Goal: Task Accomplishment & Management: Use online tool/utility

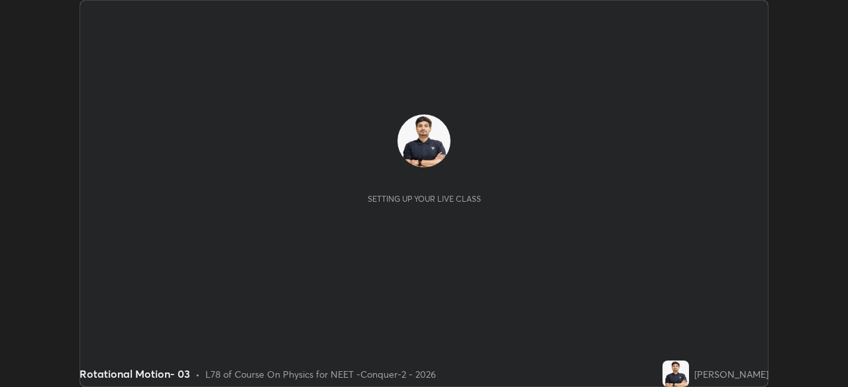
scroll to position [387, 847]
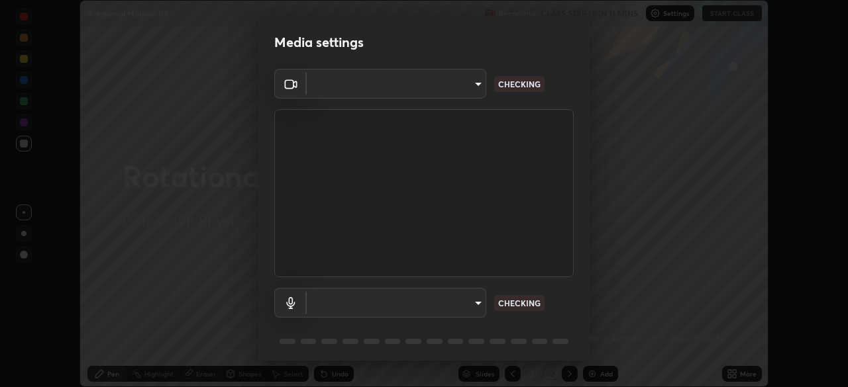
type input "ad23c5e1eec40c929e15baf649206283bee037f2ec2e6fc856d192bb2adaae55"
click at [461, 89] on body "Erase all Rotational Motion- 03 Recording CLASS STARTS IN 11 MINS Settings STAR…" at bounding box center [424, 193] width 848 height 387
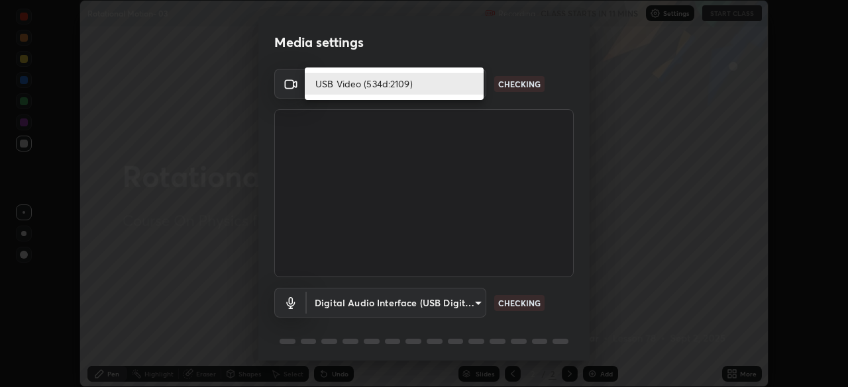
click at [456, 89] on li "USB Video (534d:2109)" at bounding box center [394, 84] width 179 height 22
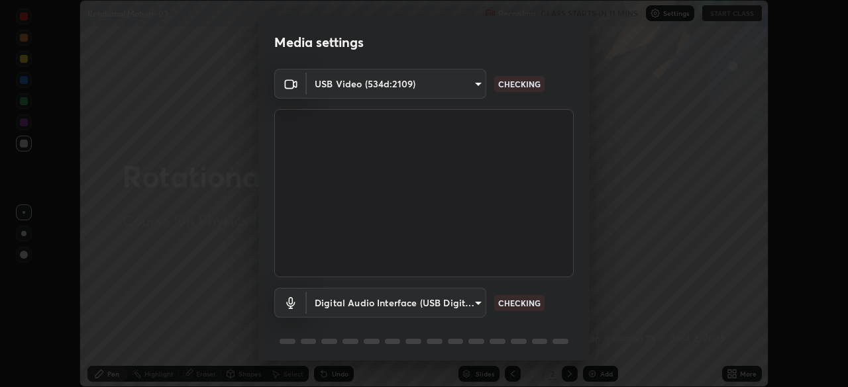
scroll to position [47, 0]
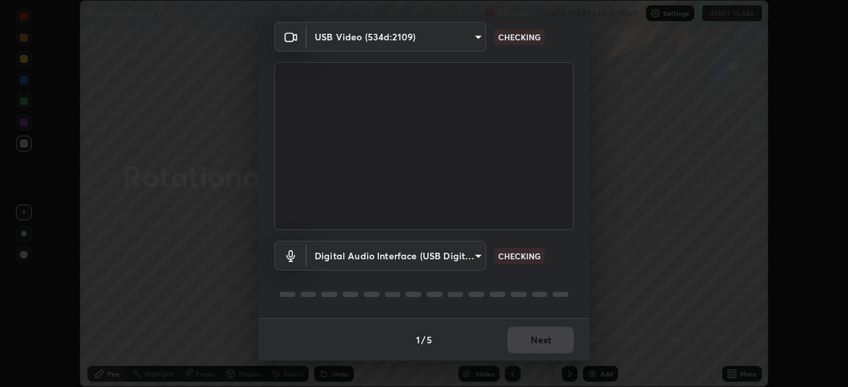
click at [464, 260] on body "Erase all Rotational Motion- 03 Recording CLASS STARTS IN 11 MINS Settings STAR…" at bounding box center [424, 193] width 848 height 387
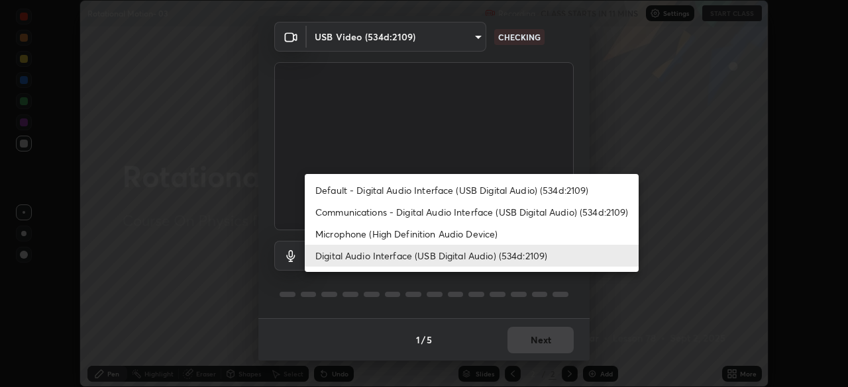
click at [438, 192] on li "Default - Digital Audio Interface (USB Digital Audio) (534d:2109)" at bounding box center [472, 190] width 334 height 22
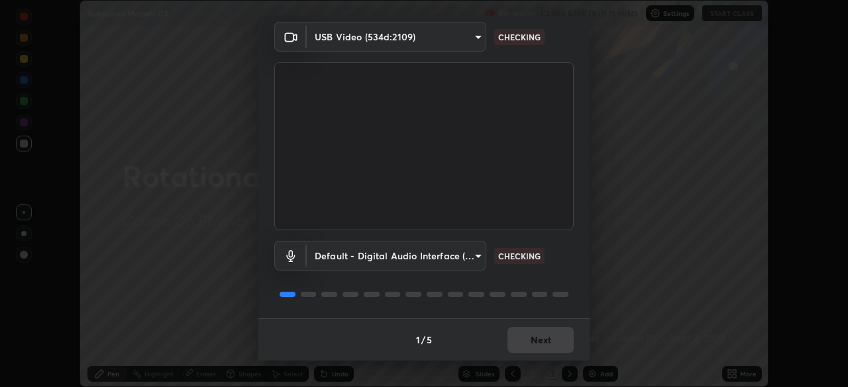
click at [432, 255] on body "Erase all Rotational Motion- 03 Recording CLASS STARTS IN 11 MINS Settings STAR…" at bounding box center [424, 193] width 848 height 387
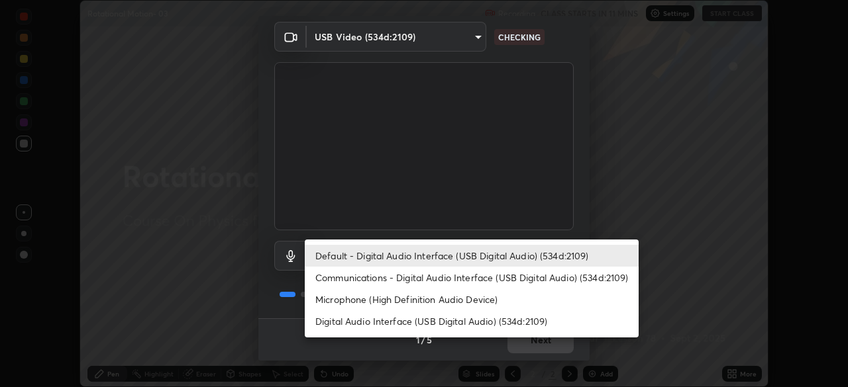
click at [438, 323] on li "Digital Audio Interface (USB Digital Audio) (534d:2109)" at bounding box center [472, 322] width 334 height 22
type input "bacd120e2728bcaa93de399d5b14713bfd4da43ca453c7f8d7901db11a0ced92"
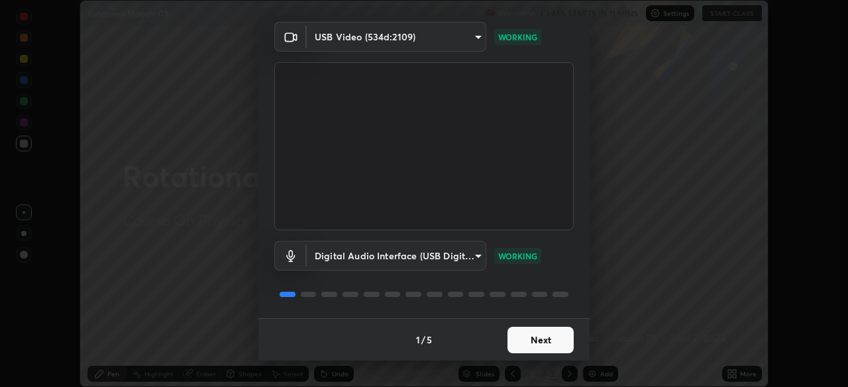
click at [540, 341] on button "Next" at bounding box center [540, 340] width 66 height 26
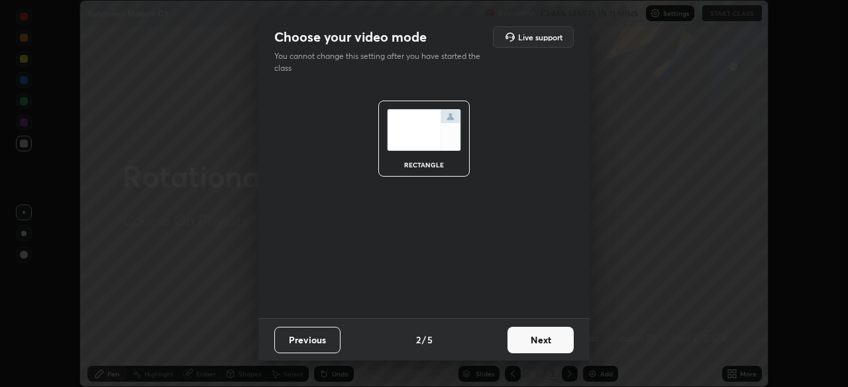
click at [547, 340] on button "Next" at bounding box center [540, 340] width 66 height 26
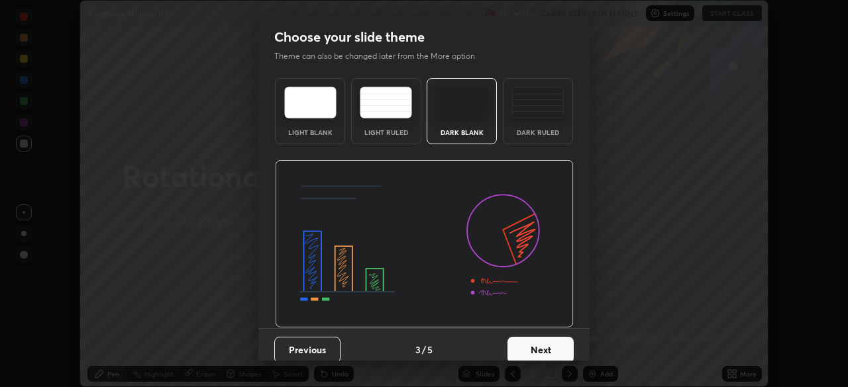
click at [556, 338] on button "Next" at bounding box center [540, 350] width 66 height 26
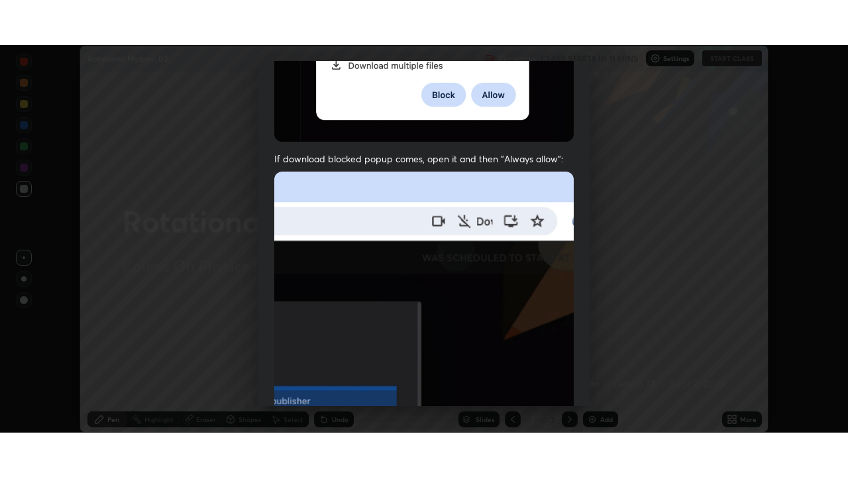
scroll to position [317, 0]
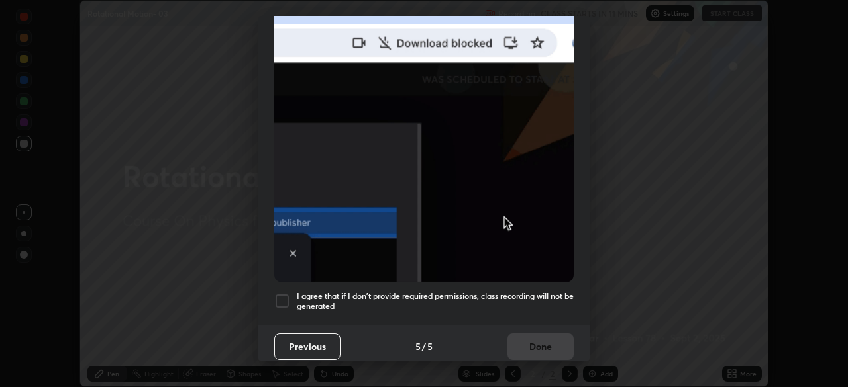
click at [290, 295] on div "I agree that if I don't provide required permissions, class recording will not …" at bounding box center [423, 301] width 299 height 16
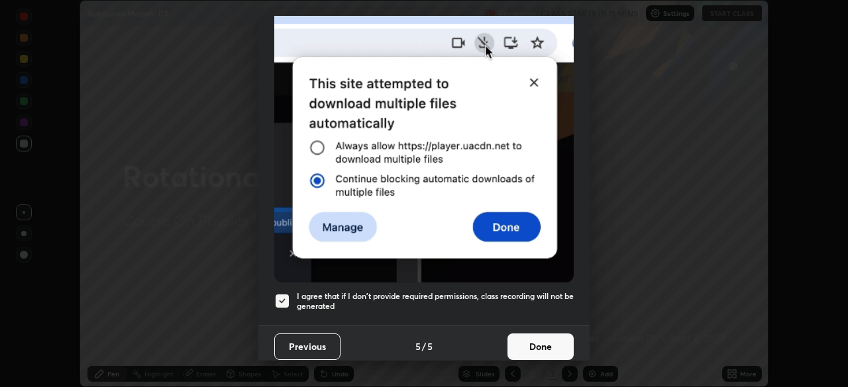
click at [542, 340] on button "Done" at bounding box center [540, 347] width 66 height 26
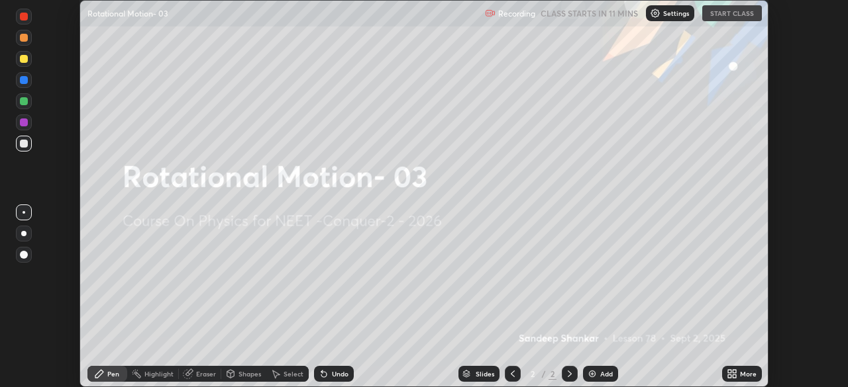
click at [728, 373] on icon at bounding box center [729, 371] width 3 height 3
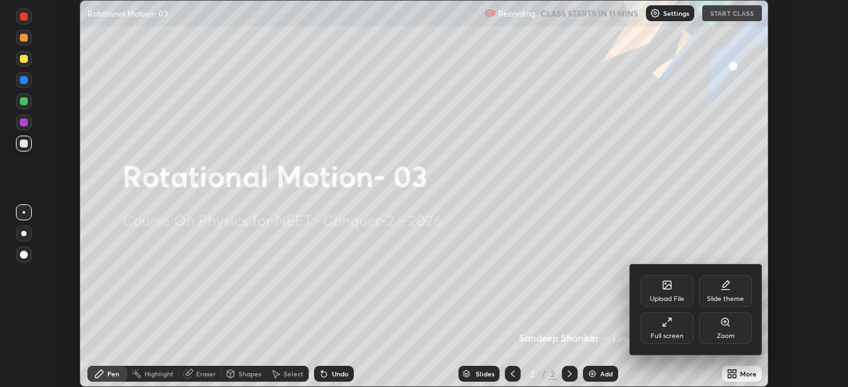
click at [674, 344] on div "Full screen" at bounding box center [666, 329] width 53 height 32
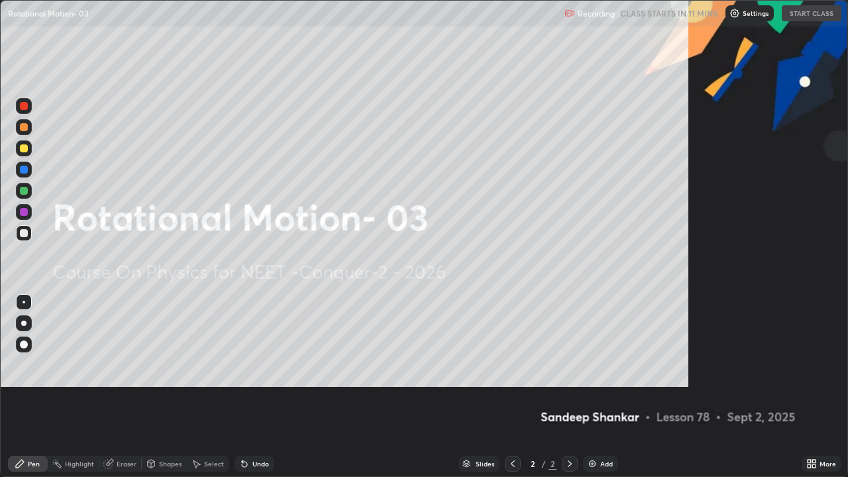
scroll to position [477, 848]
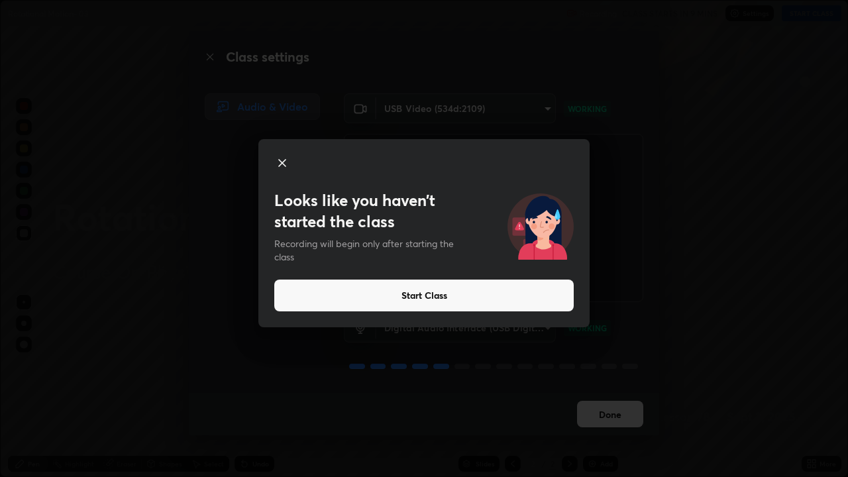
click at [279, 162] on icon at bounding box center [282, 163] width 16 height 16
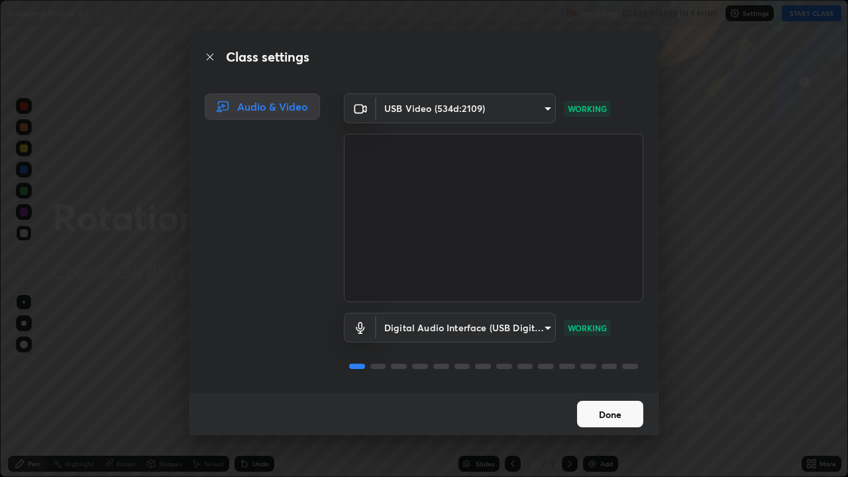
click at [622, 387] on button "Done" at bounding box center [610, 414] width 66 height 26
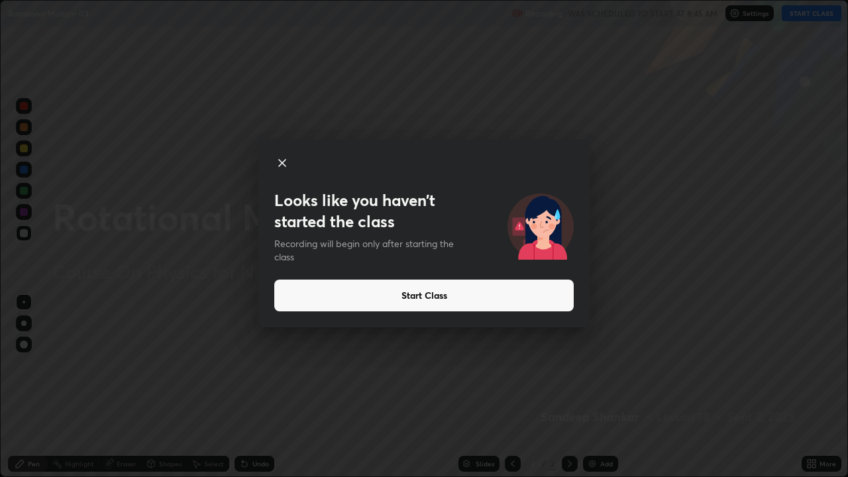
click at [403, 297] on button "Start Class" at bounding box center [423, 295] width 299 height 32
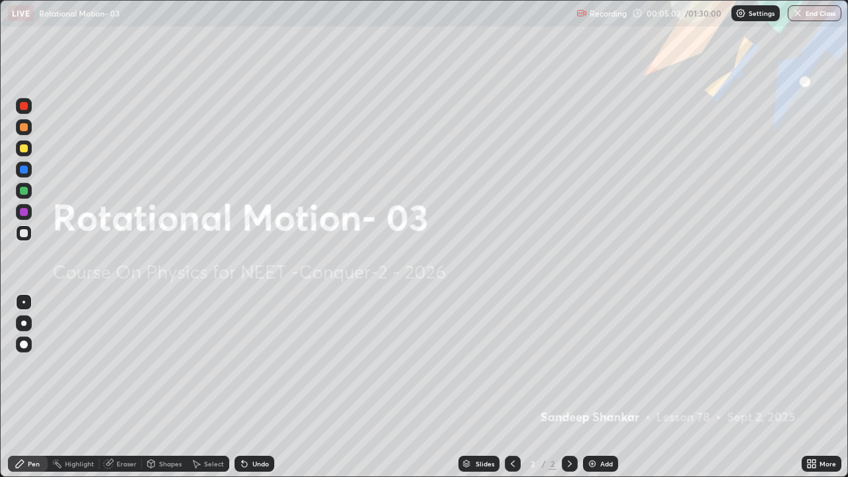
click at [605, 387] on div "Add" at bounding box center [606, 463] width 13 height 7
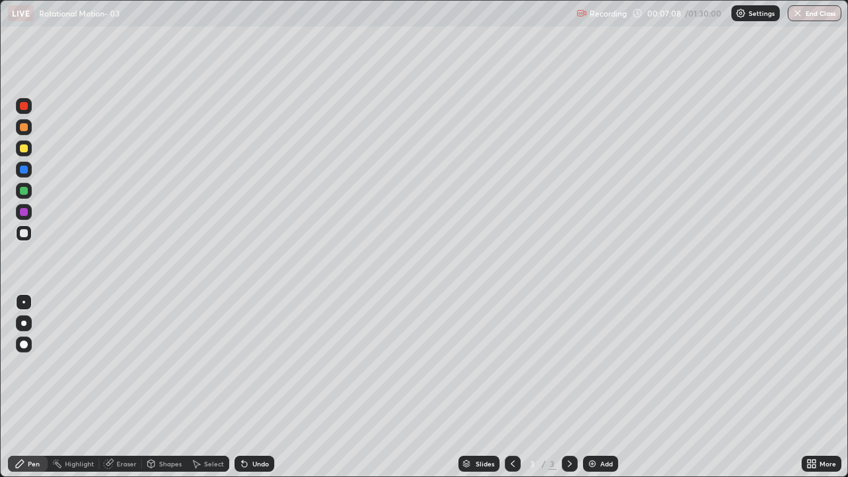
click at [169, 387] on div "Shapes" at bounding box center [170, 463] width 23 height 7
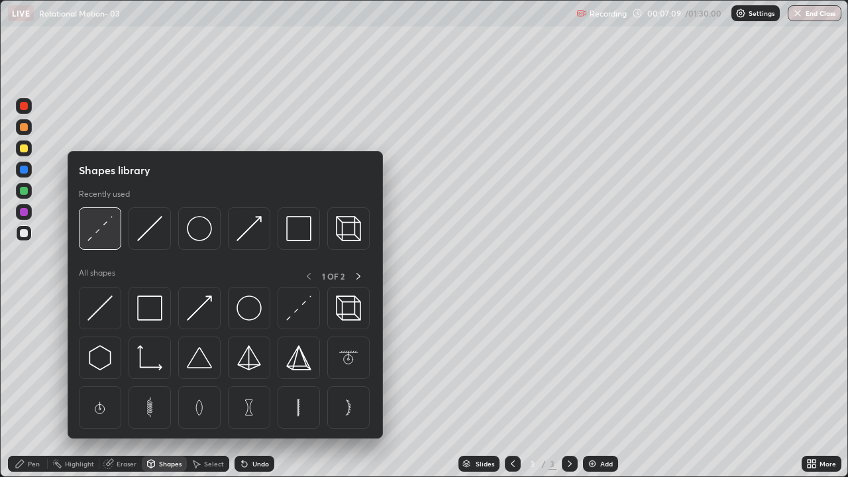
click at [110, 228] on img at bounding box center [99, 228] width 25 height 25
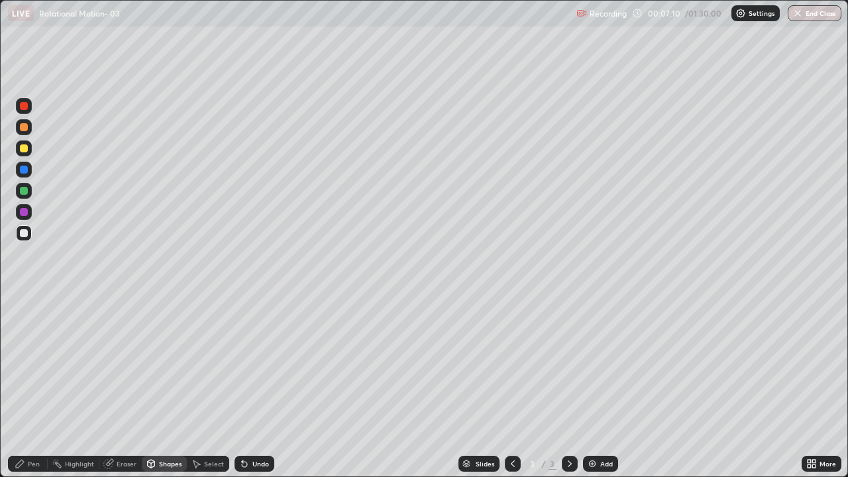
click at [29, 144] on div at bounding box center [24, 148] width 16 height 16
click at [34, 387] on div "Pen" at bounding box center [34, 463] width 12 height 7
click at [595, 387] on img at bounding box center [592, 463] width 11 height 11
click at [25, 230] on div at bounding box center [24, 233] width 8 height 8
click at [600, 387] on div "Add" at bounding box center [600, 464] width 35 height 16
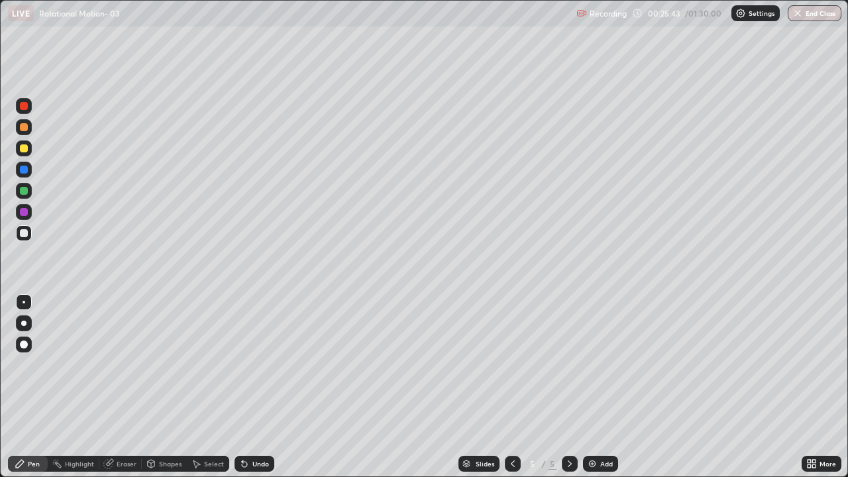
click at [23, 148] on div at bounding box center [24, 148] width 8 height 8
click at [160, 387] on div "Shapes" at bounding box center [170, 463] width 23 height 7
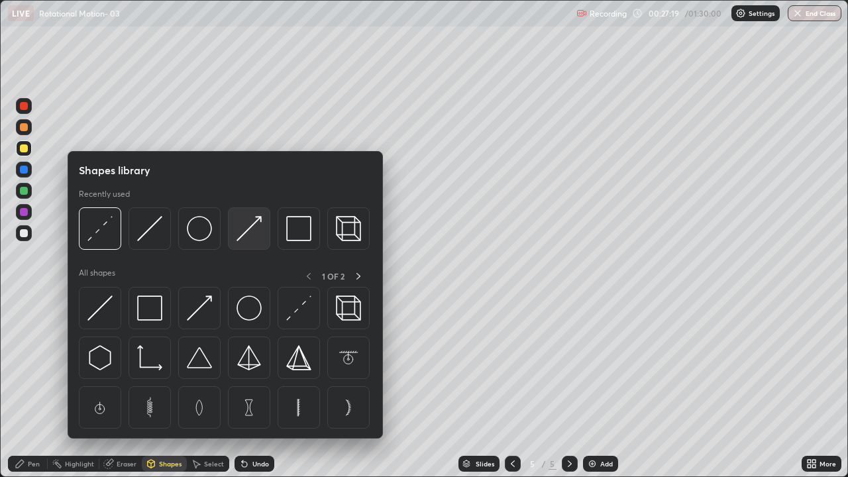
click at [237, 228] on img at bounding box center [248, 228] width 25 height 25
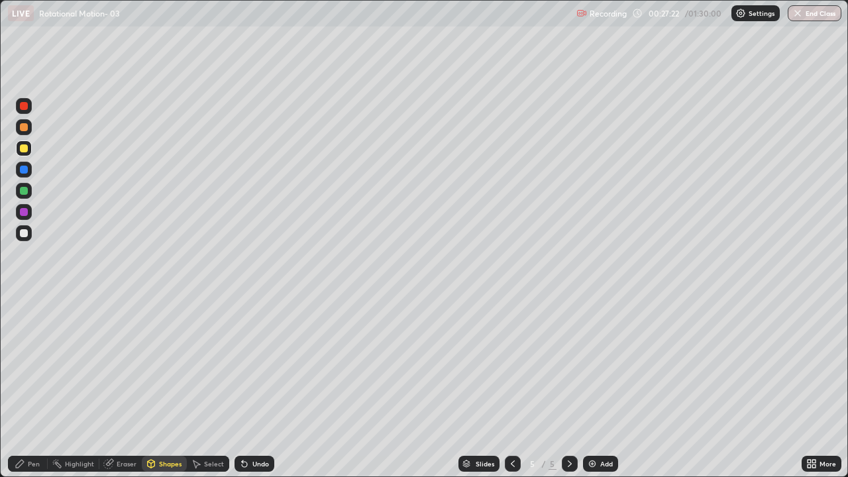
click at [24, 170] on div at bounding box center [24, 170] width 8 height 8
click at [161, 387] on div "Shapes" at bounding box center [170, 463] width 23 height 7
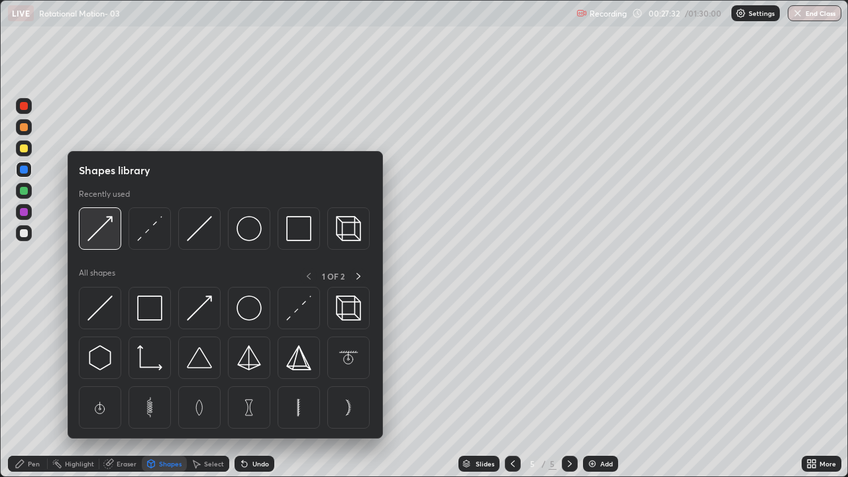
click at [103, 224] on img at bounding box center [99, 228] width 25 height 25
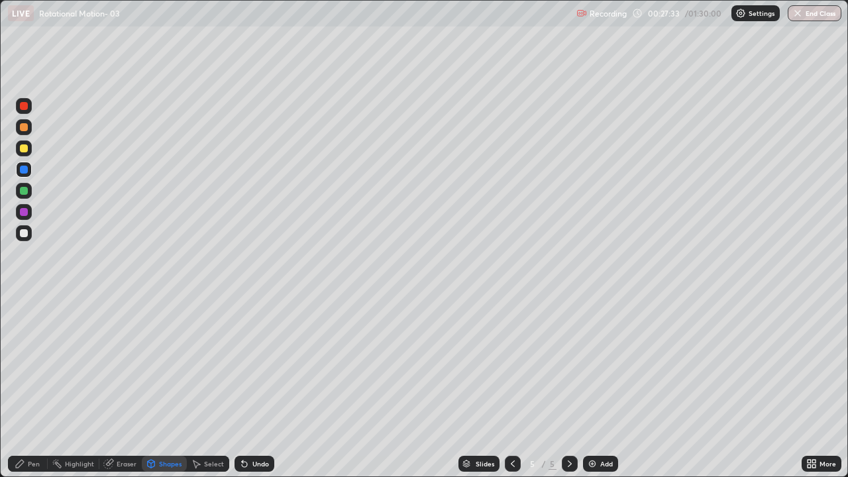
click at [22, 145] on div at bounding box center [24, 148] width 8 height 8
click at [164, 387] on div "Shapes" at bounding box center [170, 463] width 23 height 7
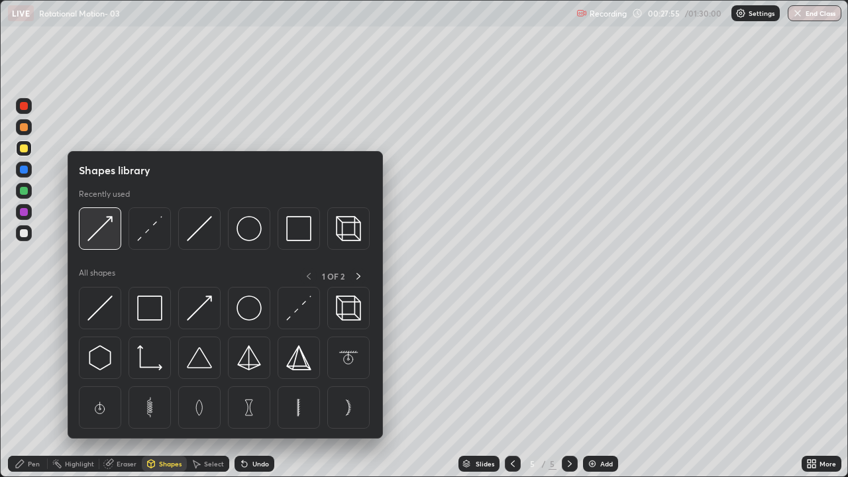
click at [103, 224] on img at bounding box center [99, 228] width 25 height 25
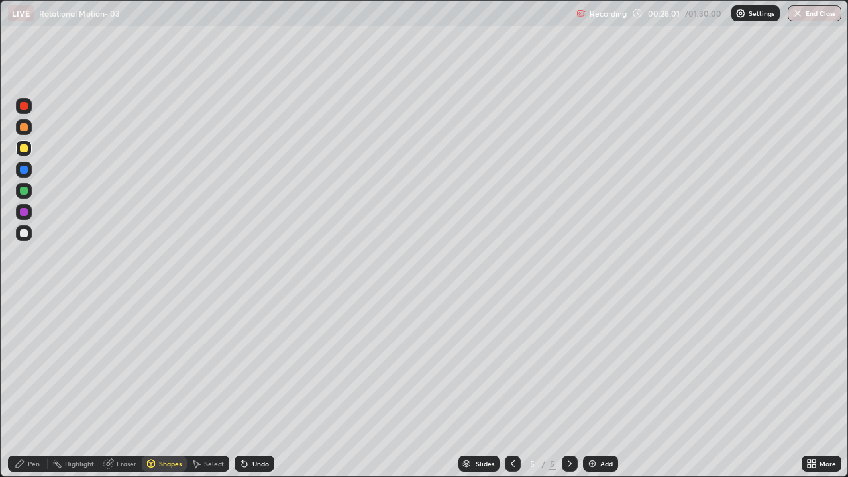
click at [24, 387] on icon at bounding box center [20, 463] width 11 height 11
click at [26, 168] on div at bounding box center [24, 170] width 8 height 8
click at [597, 387] on div "Add" at bounding box center [600, 464] width 35 height 16
click at [26, 146] on div at bounding box center [24, 148] width 8 height 8
click at [24, 232] on div at bounding box center [24, 233] width 8 height 8
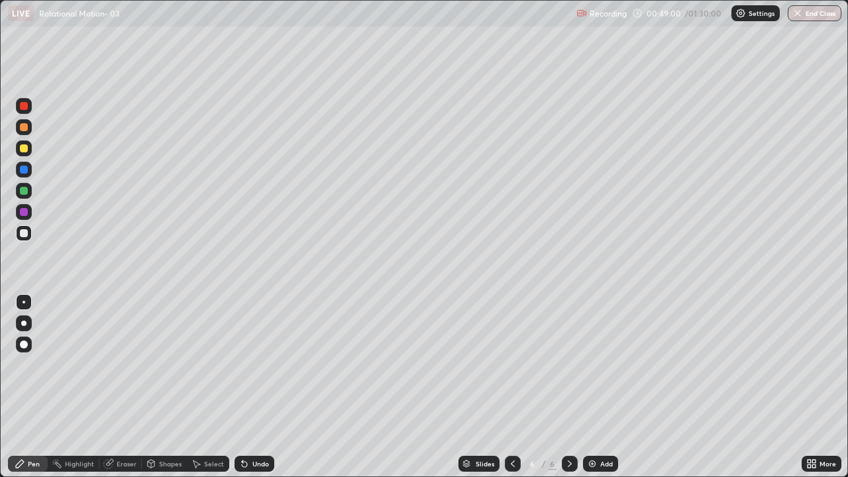
click at [23, 151] on div at bounding box center [24, 148] width 8 height 8
click at [30, 168] on div at bounding box center [24, 170] width 16 height 16
click at [26, 236] on div at bounding box center [24, 233] width 8 height 8
click at [675, 387] on div "Slides 6 / 6 Add" at bounding box center [537, 463] width 527 height 26
click at [597, 387] on div "Add" at bounding box center [600, 464] width 35 height 16
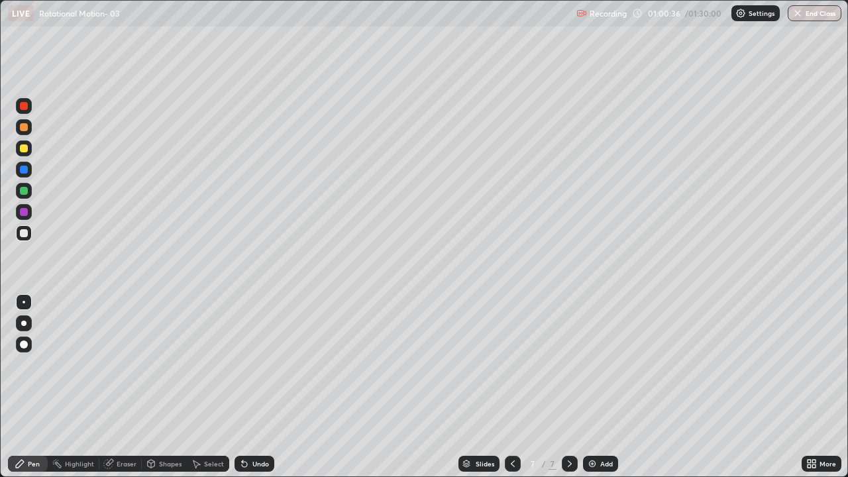
click at [24, 150] on div at bounding box center [24, 148] width 8 height 8
click at [126, 387] on div "Eraser" at bounding box center [127, 463] width 20 height 7
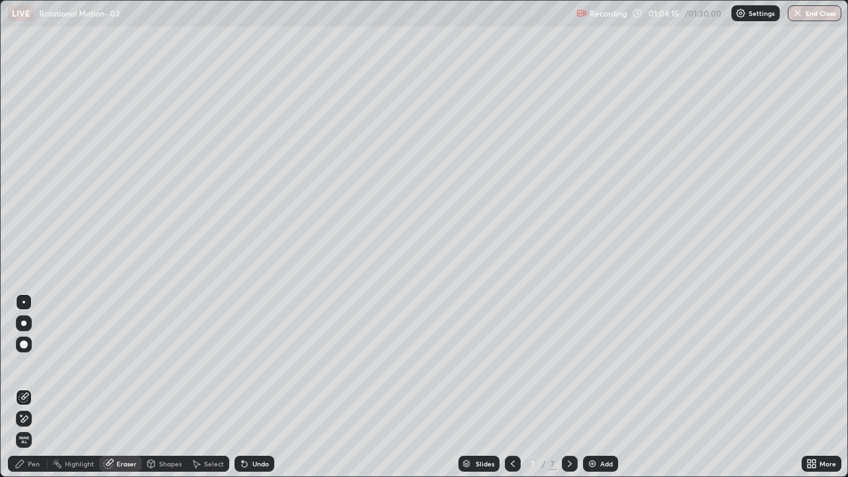
click at [35, 387] on div "Pen" at bounding box center [34, 463] width 12 height 7
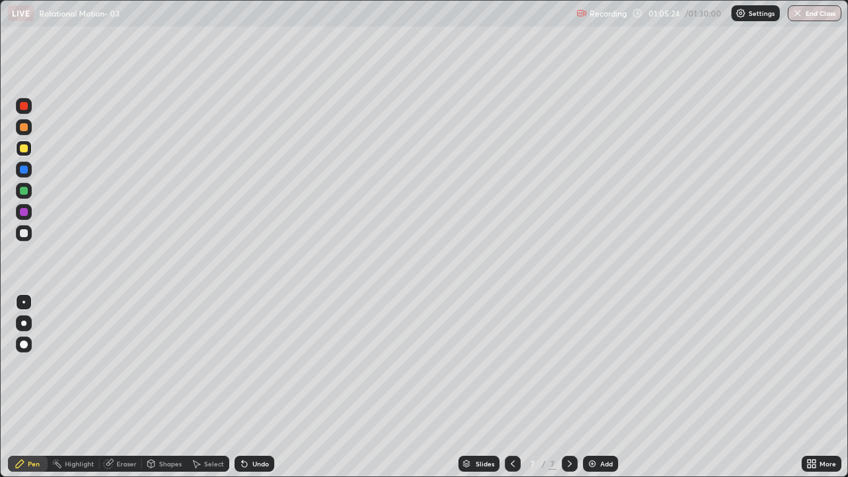
click at [23, 170] on div at bounding box center [24, 170] width 8 height 8
click at [31, 236] on div at bounding box center [24, 233] width 16 height 16
click at [30, 148] on div at bounding box center [24, 148] width 16 height 16
click at [597, 387] on div "Add" at bounding box center [600, 464] width 35 height 16
click at [26, 234] on div at bounding box center [24, 233] width 8 height 8
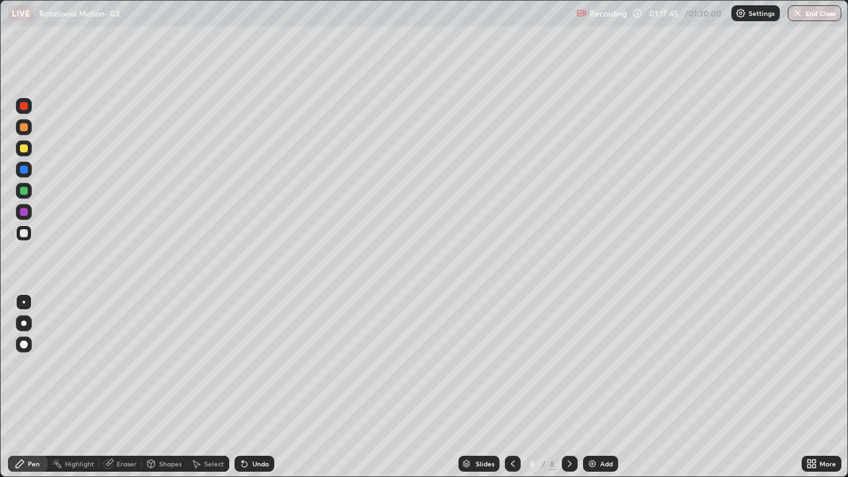
click at [30, 212] on div at bounding box center [24, 212] width 16 height 16
click at [29, 146] on div at bounding box center [24, 148] width 16 height 16
click at [600, 387] on div "Add" at bounding box center [606, 463] width 13 height 7
click at [510, 387] on icon at bounding box center [512, 463] width 4 height 7
click at [568, 387] on icon at bounding box center [569, 463] width 4 height 7
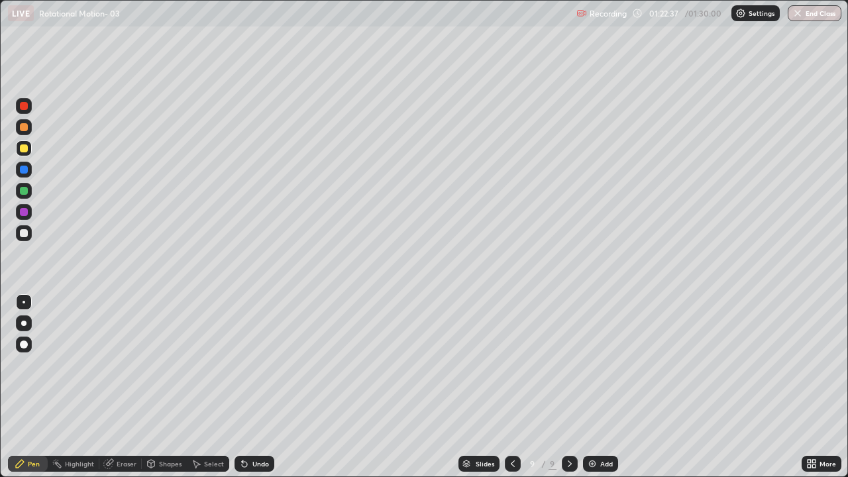
click at [511, 387] on icon at bounding box center [512, 463] width 11 height 11
click at [568, 387] on icon at bounding box center [569, 463] width 11 height 11
click at [29, 232] on div at bounding box center [24, 233] width 16 height 16
click at [510, 387] on icon at bounding box center [512, 463] width 4 height 7
click at [811, 21] on button "End Class" at bounding box center [815, 13] width 52 height 16
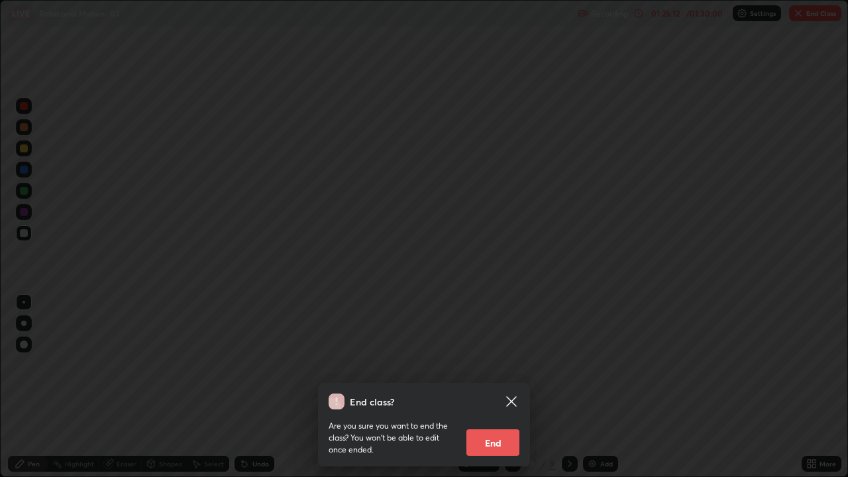
click at [503, 387] on button "End" at bounding box center [492, 442] width 53 height 26
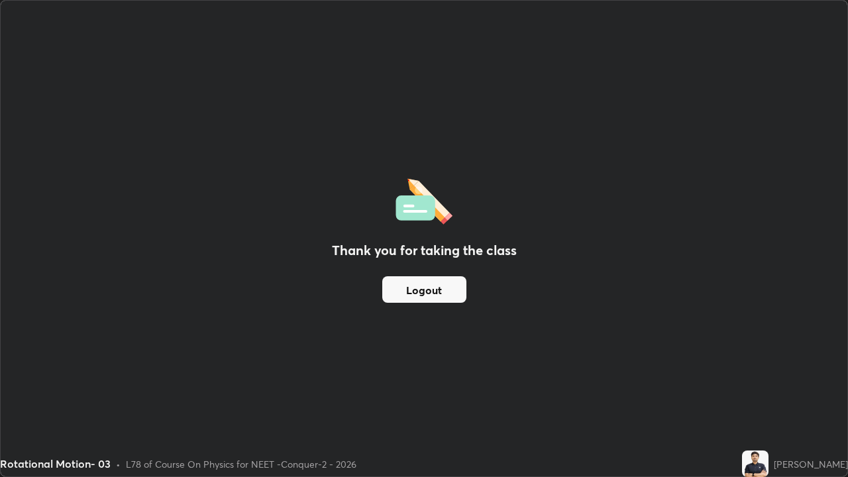
click at [407, 287] on button "Logout" at bounding box center [424, 289] width 84 height 26
